Goal: Task Accomplishment & Management: Complete application form

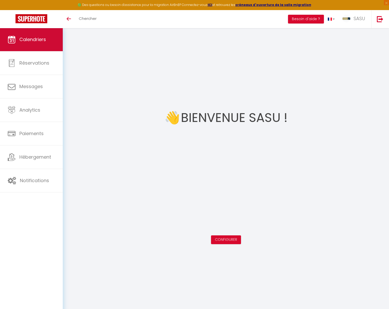
click at [22, 39] on span "Calendriers" at bounding box center [32, 39] width 27 height 6
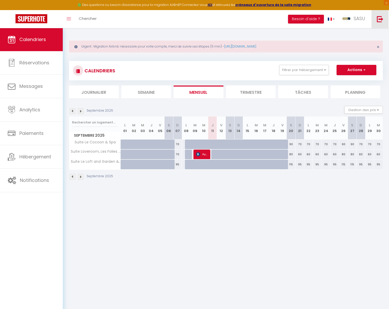
click at [376, 20] on link at bounding box center [380, 19] width 17 height 18
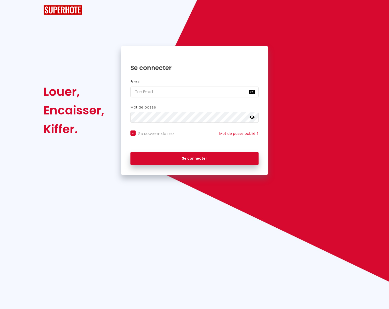
checkbox input "true"
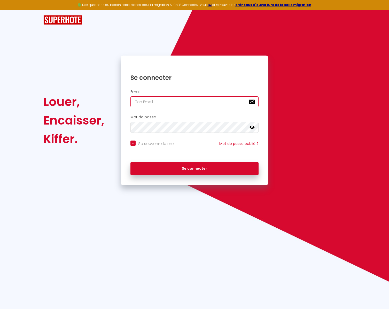
type input "a"
checkbox input "true"
type input "an"
checkbox input "true"
type input "ant"
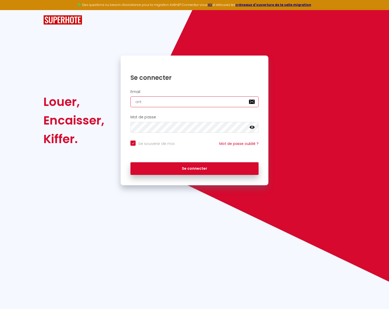
checkbox input "true"
type input "anto"
checkbox input "true"
type input "[PERSON_NAME]"
checkbox input "true"
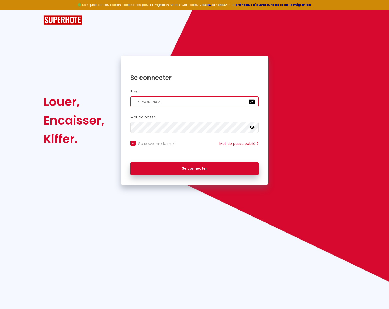
type input "antoin"
checkbox input "true"
type input "[PERSON_NAME]"
checkbox input "true"
type input "[PERSON_NAME][EMAIL_ADDRESS][DOMAIN_NAME]"
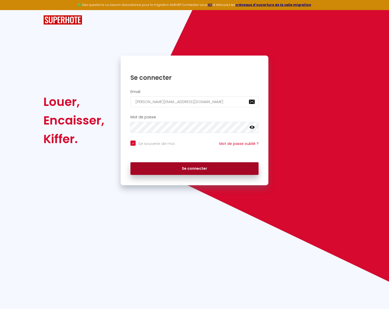
click at [194, 168] on button "Se connecter" at bounding box center [195, 168] width 128 height 13
checkbox input "true"
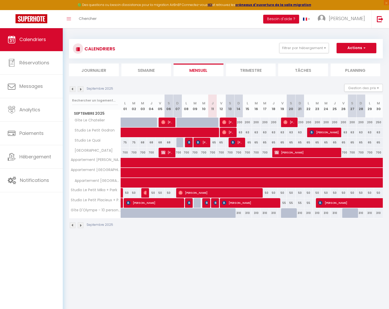
click at [83, 87] on img at bounding box center [81, 89] width 6 height 6
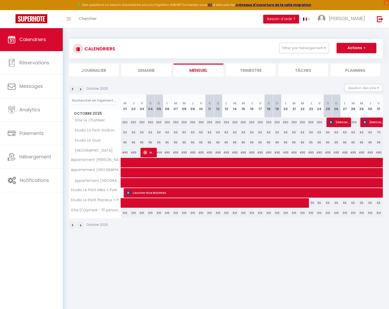
click at [81, 89] on img at bounding box center [81, 89] width 6 height 6
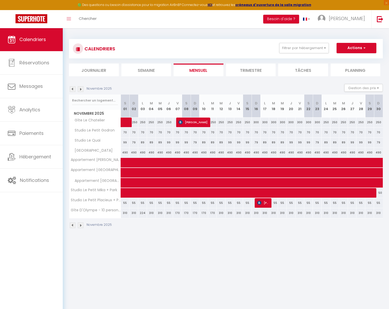
click at [80, 89] on img at bounding box center [81, 89] width 6 height 6
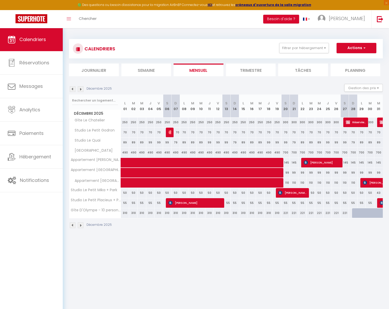
click at [81, 88] on img at bounding box center [81, 89] width 6 height 6
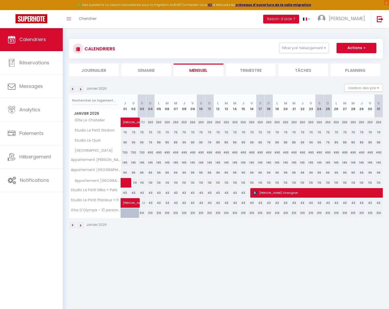
click at [70, 88] on img at bounding box center [73, 89] width 6 height 6
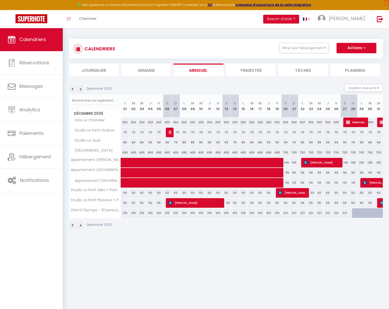
click at [359, 123] on span "Réservée [PERSON_NAME]" at bounding box center [356, 122] width 20 height 10
select select "OK"
select select "KO"
select select "0"
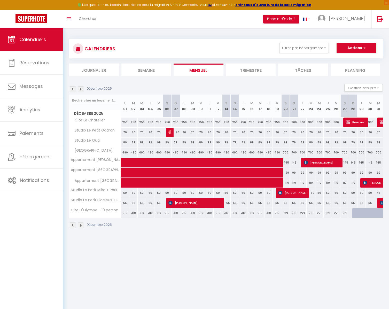
select select "1"
select select
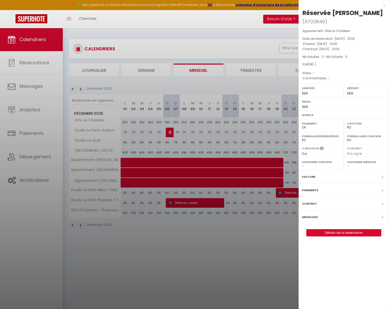
click at [351, 230] on link "Détails de la réservation" at bounding box center [344, 233] width 74 height 7
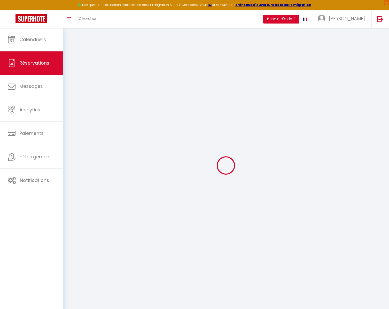
select select
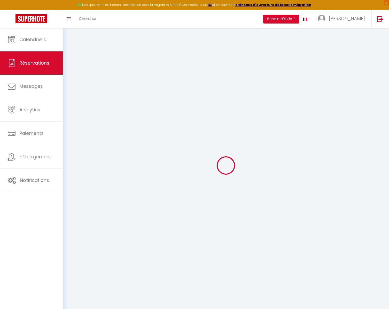
select select
checkbox input "false"
select select
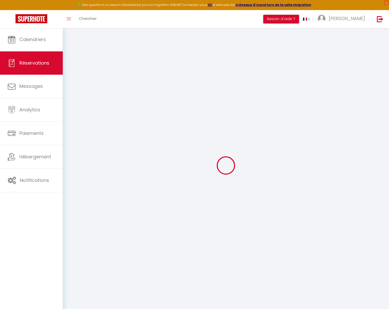
select select
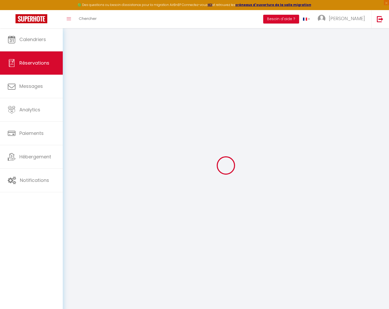
checkbox input "false"
type input "Réservée"
type input "[PERSON_NAME]"
select select
select select "56911"
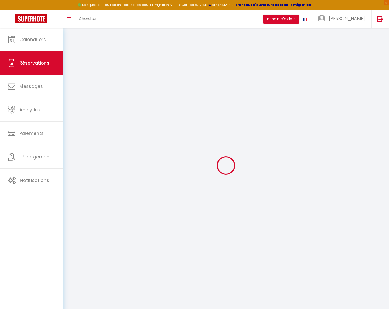
select select "1"
type input "[DATE]"
select select
type input "[DATE]"
select select
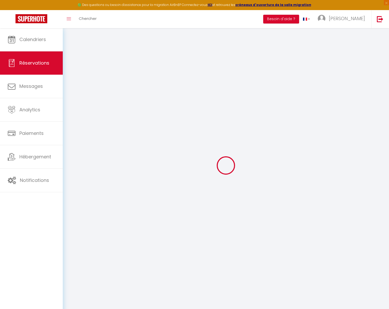
type input "0"
select select "12"
select select
checkbox input "false"
type input "0"
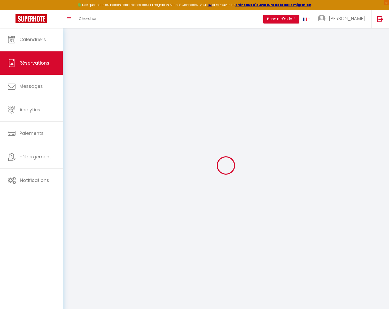
select select "73"
type input "80"
type input "0"
select select
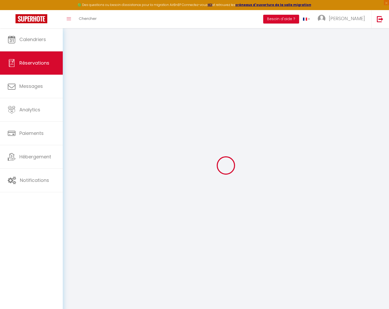
select select
select select "14"
checkbox input "false"
select select
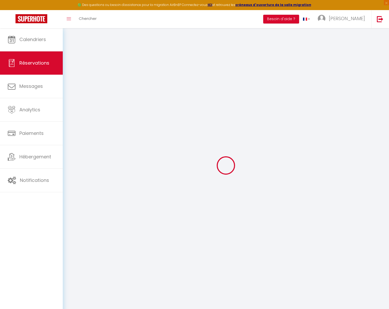
select select
checkbox input "false"
select select
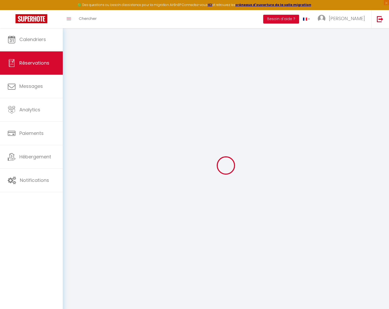
select select
checkbox input "false"
select select
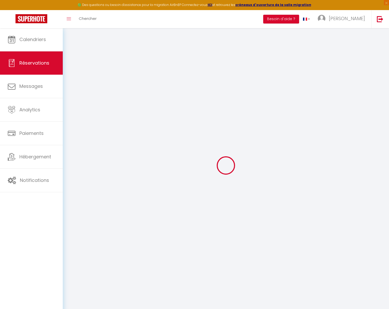
checkbox input "false"
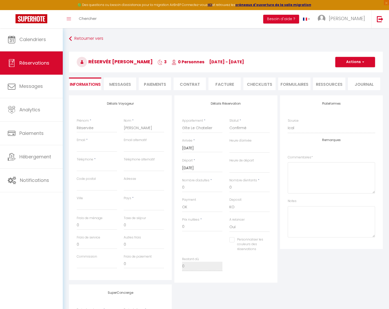
select select
checkbox input "false"
select select
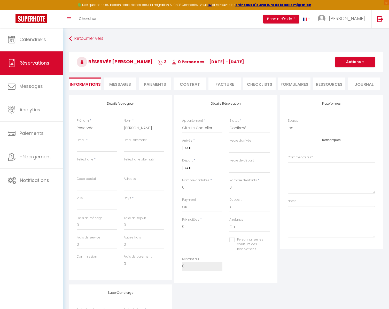
checkbox input "false"
select select
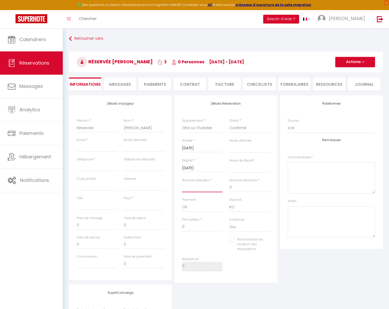
select select
checkbox input "false"
type input "8"
select select
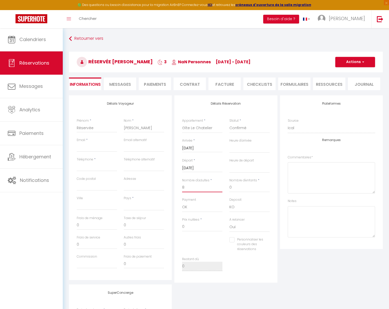
select select
checkbox input "false"
select select
type input "80"
select select
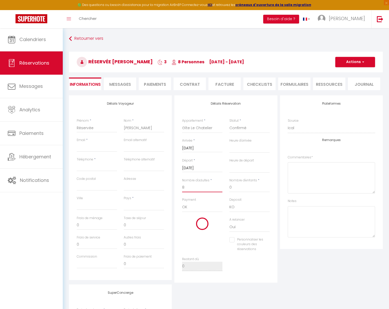
select select
type input "900"
checkbox input "false"
type input "8"
select select
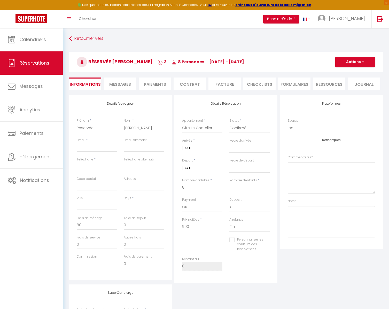
select select
checkbox input "false"
select select
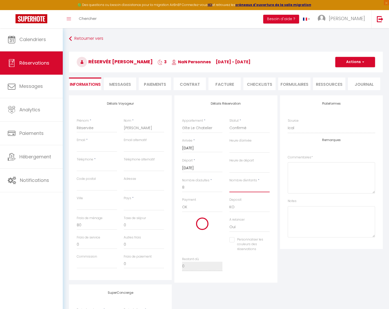
select select
checkbox input "false"
type input "3"
select select
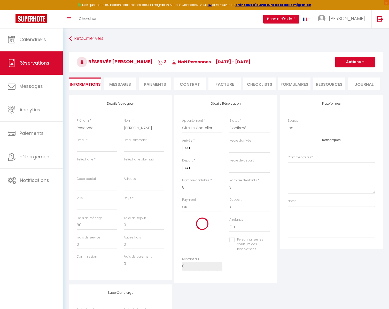
select select
checkbox input "false"
select select
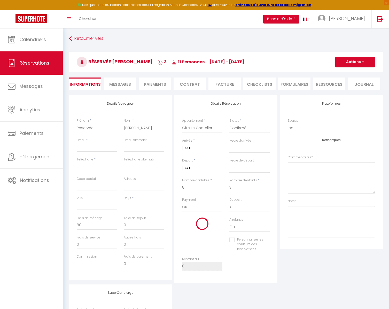
checkbox input "false"
type input "3"
drag, startPoint x: 83, startPoint y: 225, endPoint x: 66, endPoint y: 224, distance: 16.6
click at [66, 224] on div "Détails Voyageur Prénom * Réservée Nom * [PERSON_NAME] * Email alternatif Télép…" at bounding box center [226, 239] width 321 height 288
type input "1"
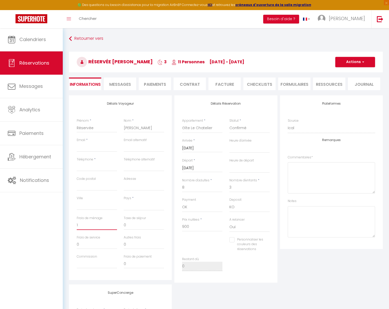
select select
checkbox input "false"
type input "10"
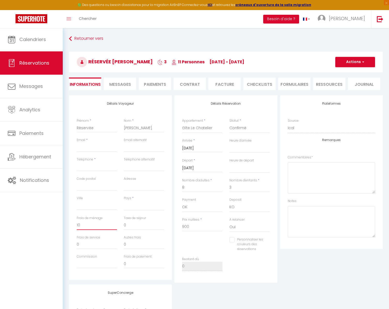
select select
checkbox input "false"
type input "100"
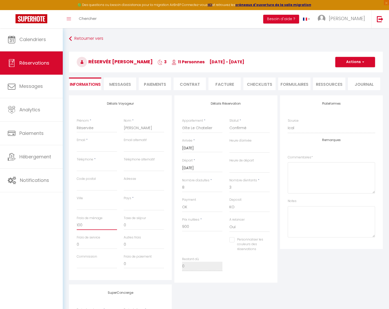
select select
checkbox input "false"
type input "100"
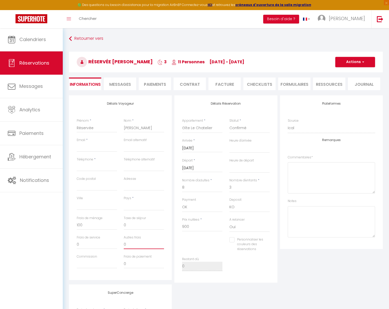
click at [134, 244] on input "0" at bounding box center [144, 244] width 40 height 9
select select
checkbox input "false"
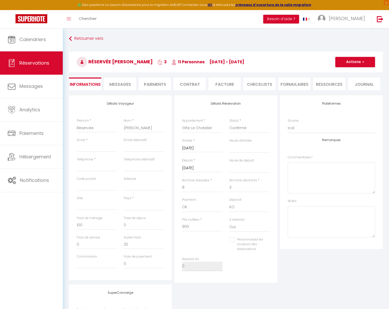
click at [207, 237] on div "Personnaliser les couleurs des réservations #D7092E" at bounding box center [226, 247] width 94 height 20
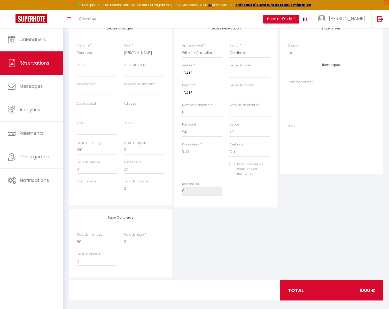
scroll to position [64, 0]
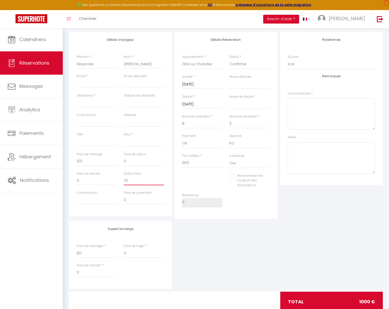
click at [130, 179] on input "20" at bounding box center [144, 180] width 40 height 9
type input "2"
select select
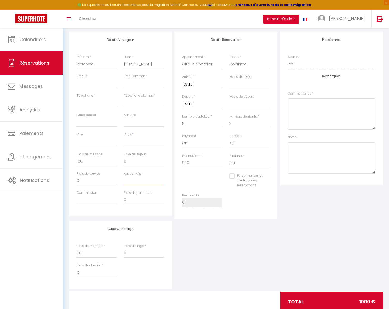
checkbox input "false"
type input "2"
select select
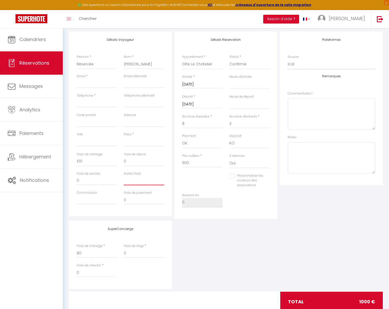
checkbox input "false"
click at [190, 162] on input "900" at bounding box center [202, 163] width 40 height 9
type input "90"
select select
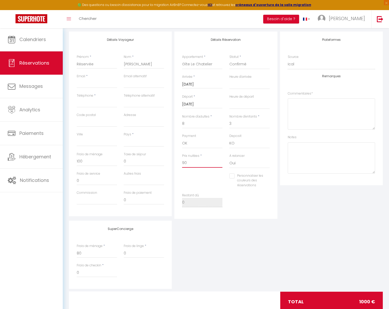
select select
checkbox input "false"
type input "9"
select select
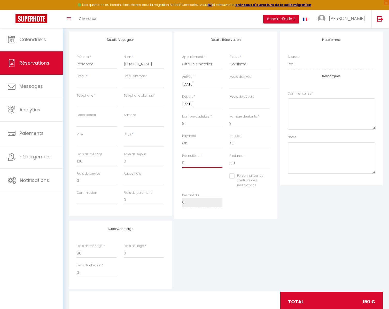
select select
checkbox input "false"
select select
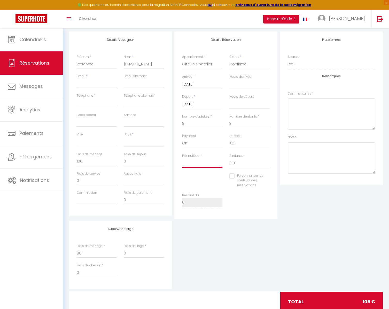
checkbox input "false"
type input "9"
select select
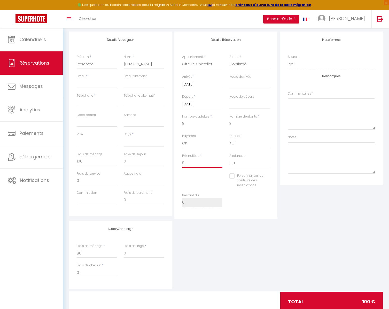
checkbox input "false"
type input "92"
select select
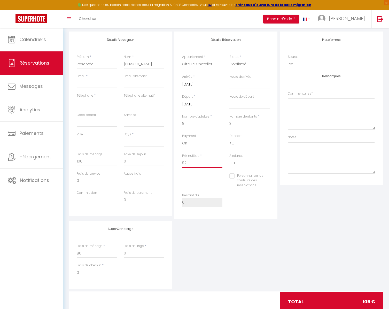
checkbox input "false"
type input "920"
select select
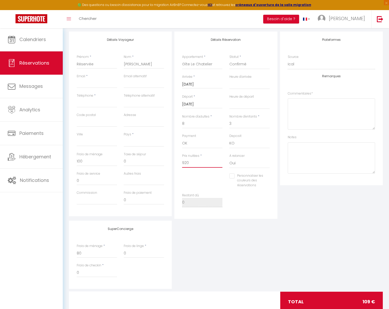
checkbox input "false"
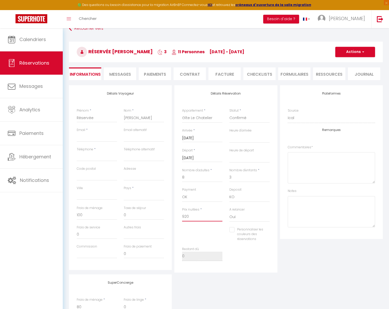
scroll to position [10, 0]
type input "920"
select select
type input "0"
select select
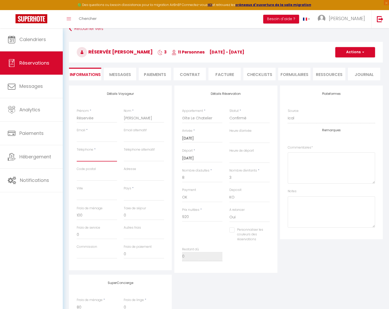
select select
checkbox input "false"
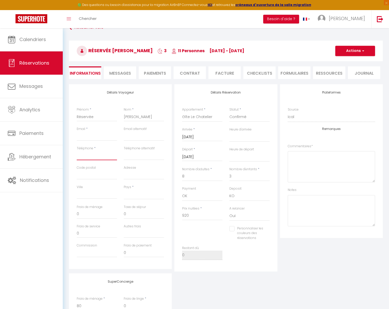
paste input "[PHONE_NUMBER]"
type input "[PHONE_NUMBER]"
select select
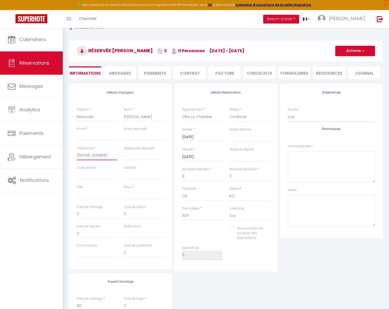
checkbox input "false"
type input "[PHONE_NUMBER]"
click at [132, 160] on div "Téléphone alternatif" at bounding box center [143, 155] width 47 height 19
click at [88, 134] on input "Email client" at bounding box center [97, 136] width 40 height 9
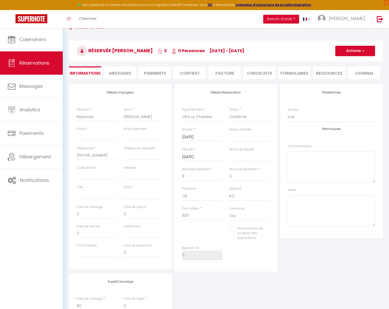
click at [118, 114] on div "Prénom * Réservée" at bounding box center [96, 116] width 47 height 19
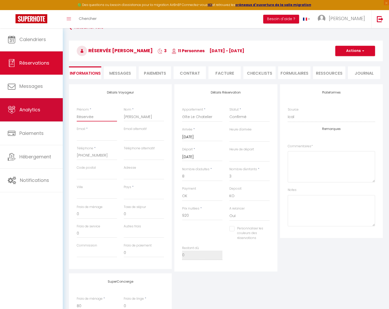
drag, startPoint x: 103, startPoint y: 117, endPoint x: 35, endPoint y: 117, distance: 68.3
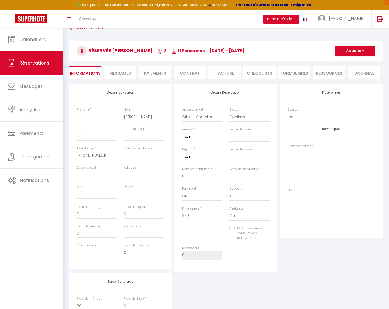
select select
checkbox input "false"
drag, startPoint x: 142, startPoint y: 117, endPoint x: 109, endPoint y: 120, distance: 32.9
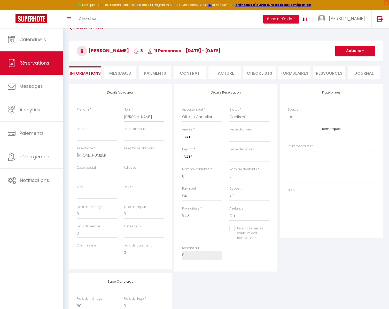
drag, startPoint x: 146, startPoint y: 118, endPoint x: 114, endPoint y: 116, distance: 32.9
click at [114, 116] on div "Prénom * Nom * [PERSON_NAME]" at bounding box center [120, 116] width 94 height 19
click at [96, 116] on input "Prénom" at bounding box center [97, 116] width 40 height 9
paste input "[PERSON_NAME]"
click at [135, 119] on input "Nom" at bounding box center [144, 116] width 40 height 9
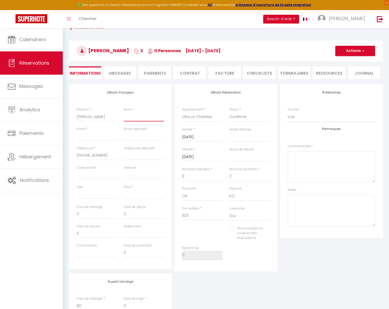
click at [135, 119] on input "Nom" at bounding box center [144, 116] width 40 height 9
paste input "FAUTH"
click at [111, 136] on input "Email client" at bounding box center [97, 136] width 40 height 9
paste input "[PERSON_NAME][EMAIL_ADDRESS][DOMAIN_NAME]"
click at [109, 134] on input "[PERSON_NAME][EMAIL_ADDRESS][DOMAIN_NAME]" at bounding box center [97, 136] width 40 height 9
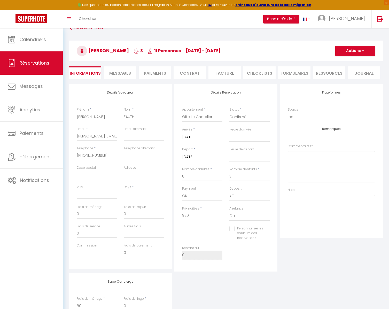
click at [139, 130] on label "Email alternatif" at bounding box center [135, 129] width 23 height 5
click at [117, 132] on input "[PERSON_NAME][EMAIL_ADDRESS][DOMAIN_NAME]" at bounding box center [97, 136] width 40 height 9
drag, startPoint x: 103, startPoint y: 205, endPoint x: 97, endPoint y: 213, distance: 10.5
click at [102, 207] on div "Frais de ménage 0" at bounding box center [97, 212] width 40 height 14
drag, startPoint x: 91, startPoint y: 215, endPoint x: 66, endPoint y: 211, distance: 24.9
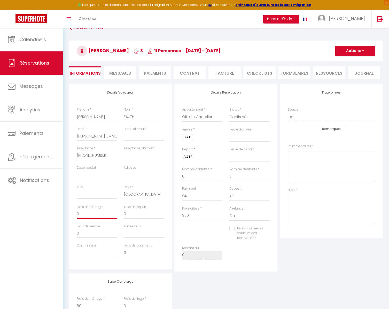
click at [66, 211] on div "Détails Voyageur Prénom * [PERSON_NAME] * FAUTH Email * [EMAIL_ADDRESS][DOMAIN_…" at bounding box center [226, 228] width 321 height 288
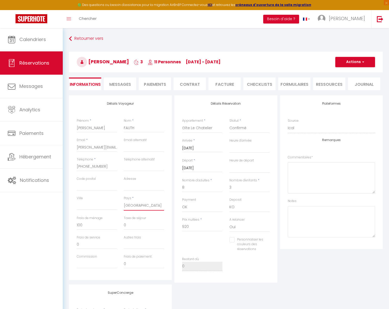
scroll to position [0, 0]
click at [348, 64] on button "Actions" at bounding box center [356, 62] width 40 height 10
click at [342, 74] on link "Enregistrer" at bounding box center [350, 73] width 41 height 7
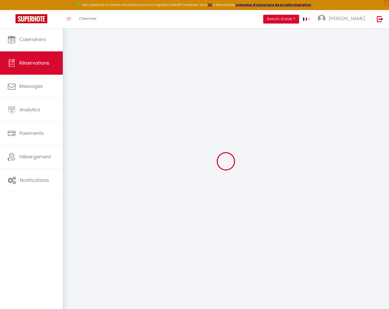
scroll to position [5, 0]
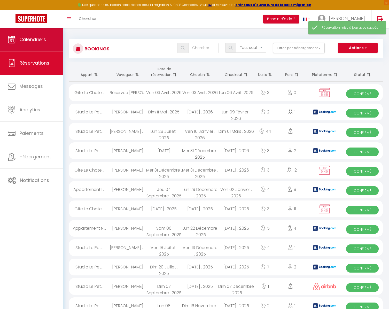
click at [25, 42] on span "Calendriers" at bounding box center [32, 39] width 27 height 6
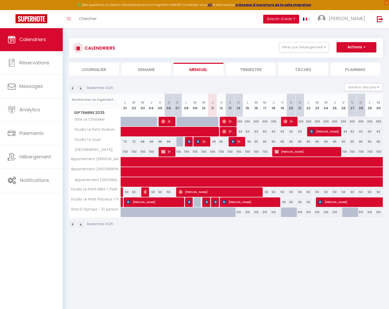
click at [83, 87] on img at bounding box center [81, 89] width 6 height 6
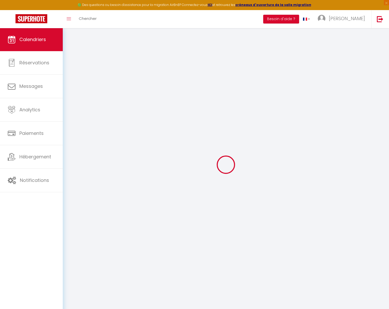
scroll to position [1, 0]
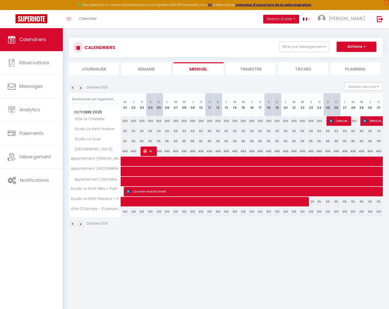
click at [82, 87] on img at bounding box center [81, 88] width 6 height 6
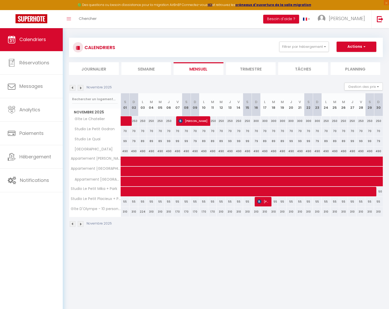
click at [82, 87] on img at bounding box center [81, 88] width 6 height 6
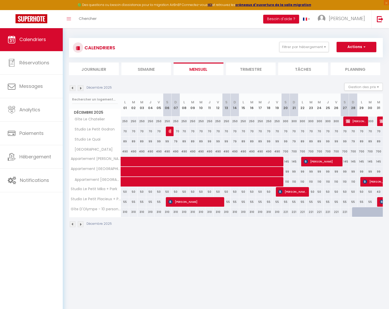
scroll to position [1, 0]
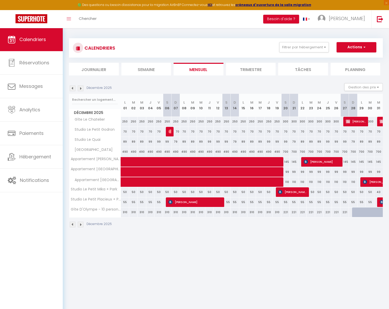
click at [307, 163] on img at bounding box center [306, 162] width 4 height 4
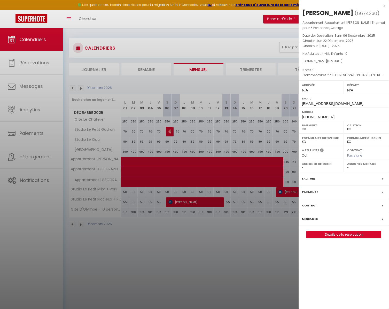
click at [280, 137] on div at bounding box center [194, 154] width 389 height 309
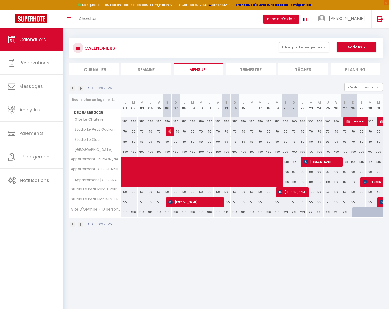
click at [373, 187] on div "50" at bounding box center [370, 192] width 9 height 10
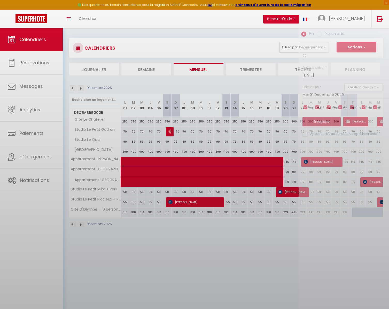
click at [371, 184] on div at bounding box center [194, 154] width 389 height 309
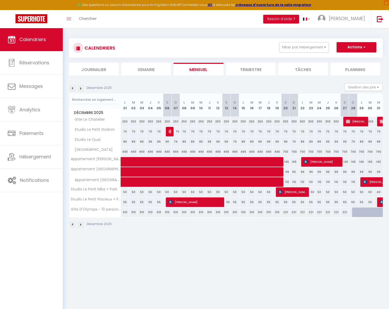
click at [374, 182] on span "[PERSON_NAME]" at bounding box center [387, 182] width 48 height 10
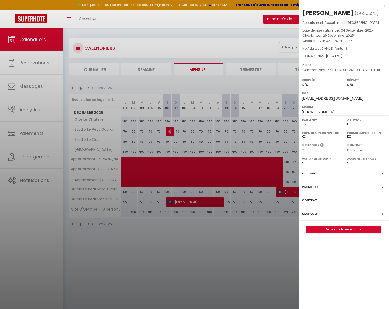
click at [288, 166] on div at bounding box center [194, 154] width 389 height 309
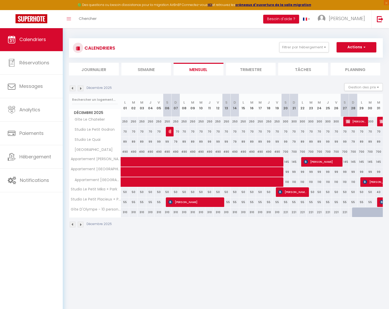
click at [83, 89] on img at bounding box center [81, 89] width 6 height 6
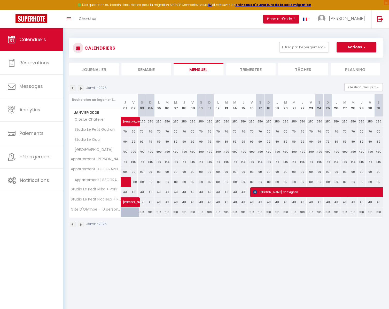
click at [74, 88] on img at bounding box center [73, 89] width 6 height 6
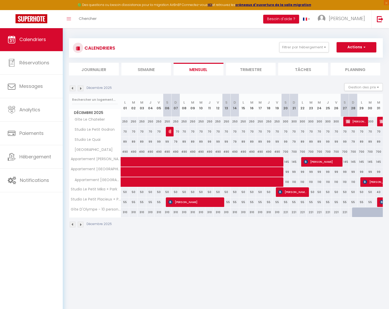
click at [81, 88] on img at bounding box center [81, 89] width 6 height 6
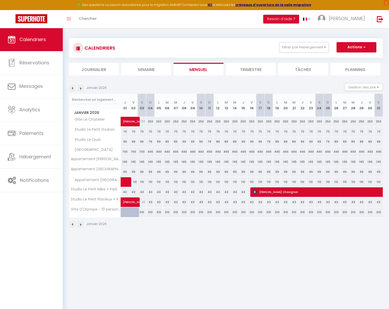
click at [74, 88] on img at bounding box center [73, 89] width 6 height 6
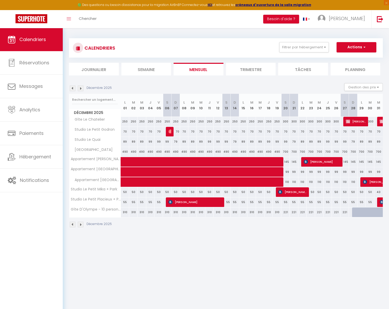
click at [353, 122] on span "[PERSON_NAME]" at bounding box center [356, 122] width 20 height 10
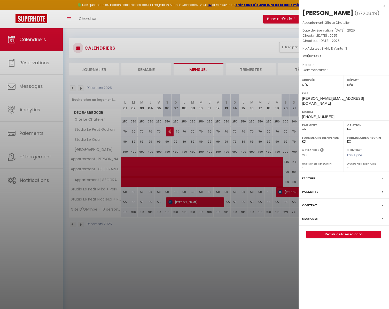
click at [284, 126] on div at bounding box center [194, 154] width 389 height 309
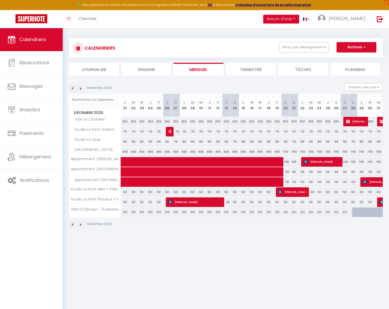
click at [381, 122] on img at bounding box center [382, 121] width 4 height 4
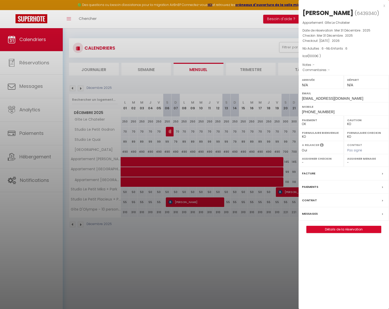
click at [270, 129] on div at bounding box center [194, 154] width 389 height 309
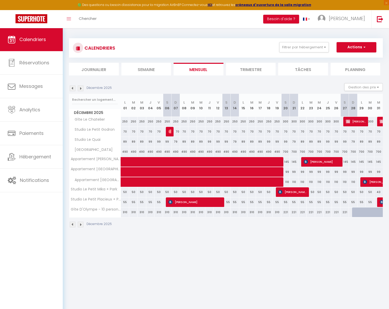
click at [79, 88] on img at bounding box center [81, 89] width 6 height 6
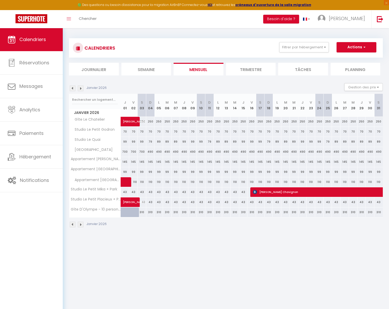
click at [72, 88] on img at bounding box center [73, 89] width 6 height 6
